Goal: Transaction & Acquisition: Purchase product/service

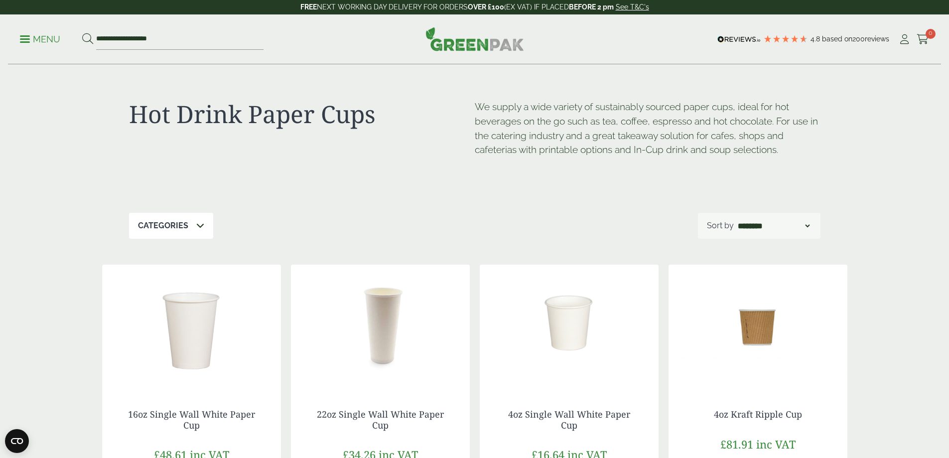
click at [32, 42] on link "Menu" at bounding box center [40, 38] width 40 height 10
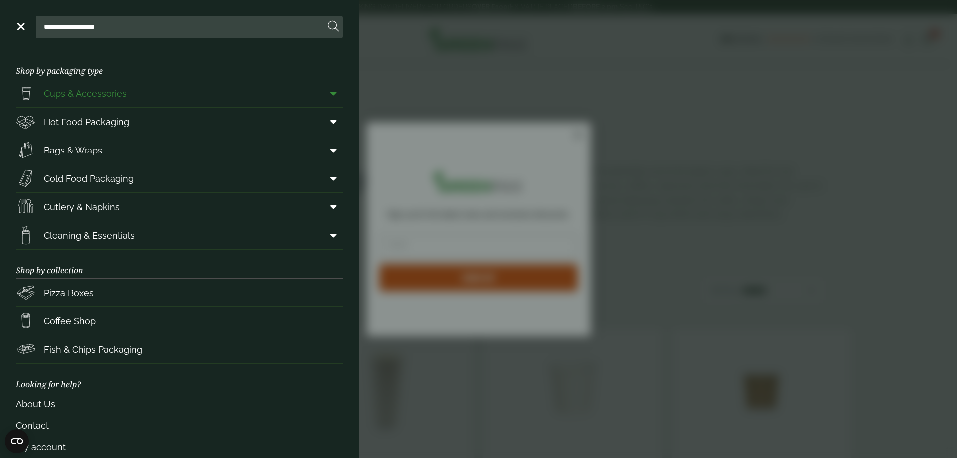
click at [117, 93] on span "Cups & Accessories" at bounding box center [85, 93] width 83 height 13
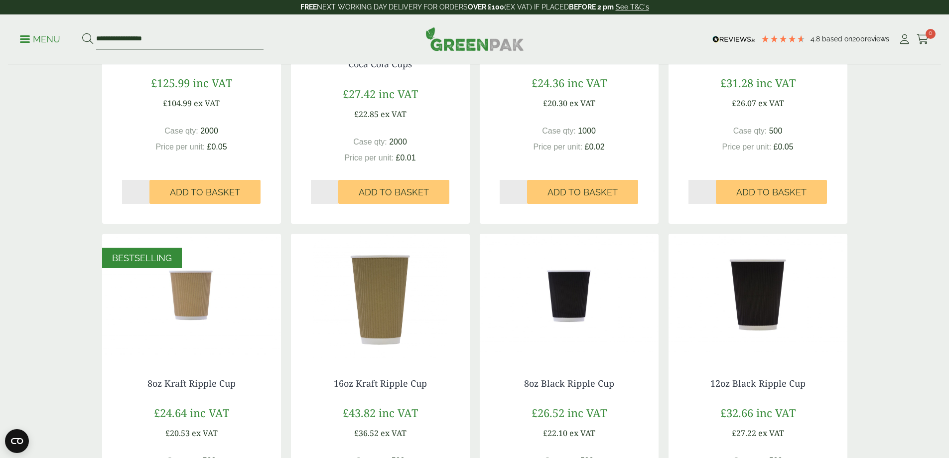
scroll to position [448, 0]
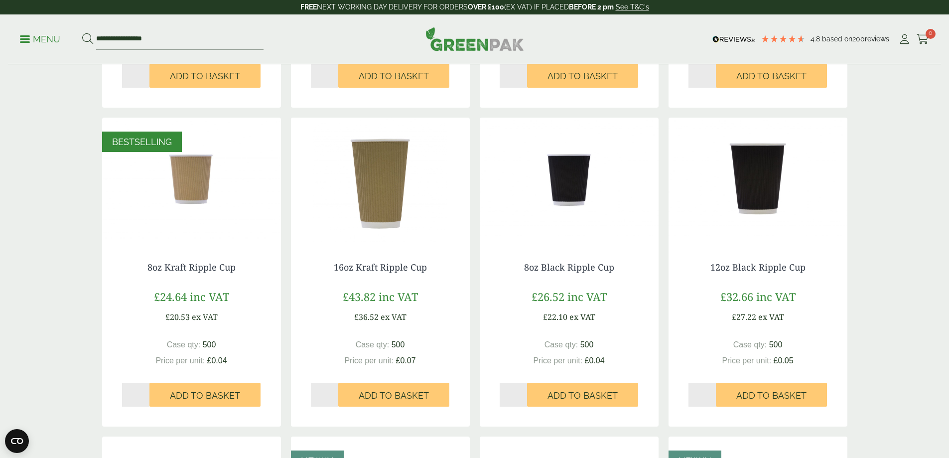
click at [750, 191] on img at bounding box center [758, 180] width 179 height 125
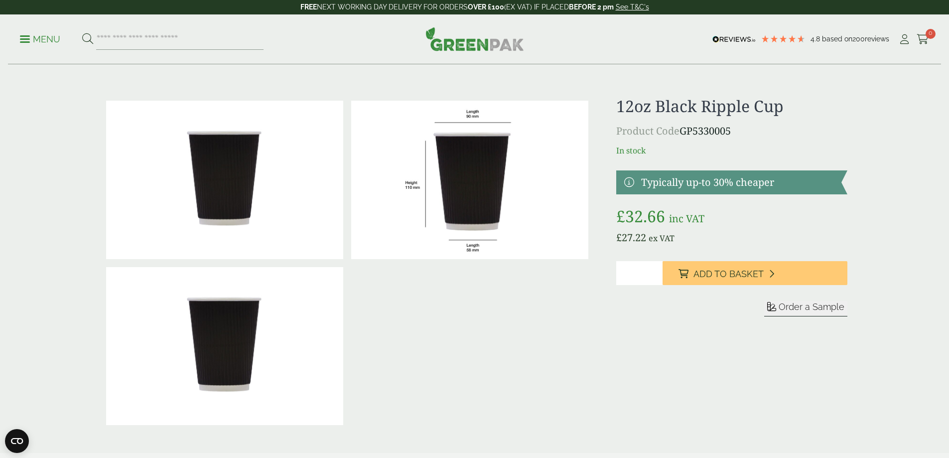
click at [462, 187] on img at bounding box center [469, 180] width 237 height 158
